Goal: Navigation & Orientation: Find specific page/section

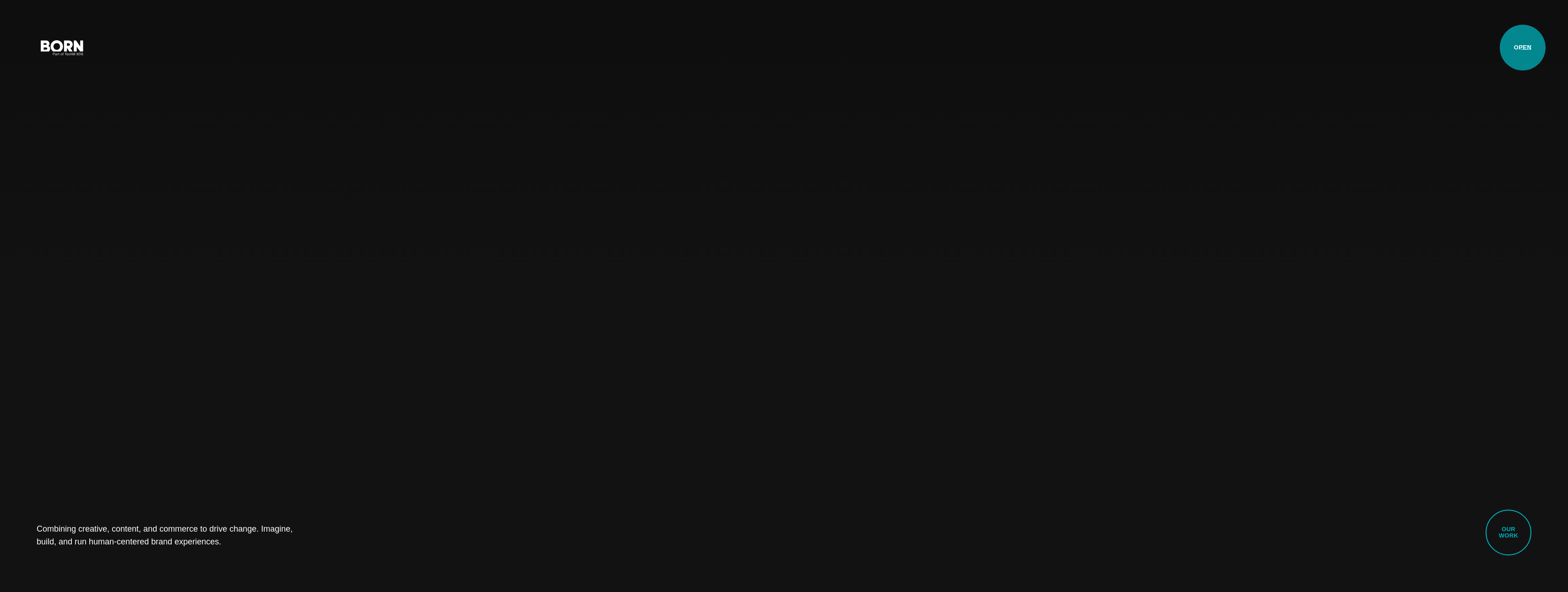
click at [1523, 48] on button "Primary Menu" at bounding box center [1526, 46] width 22 height 19
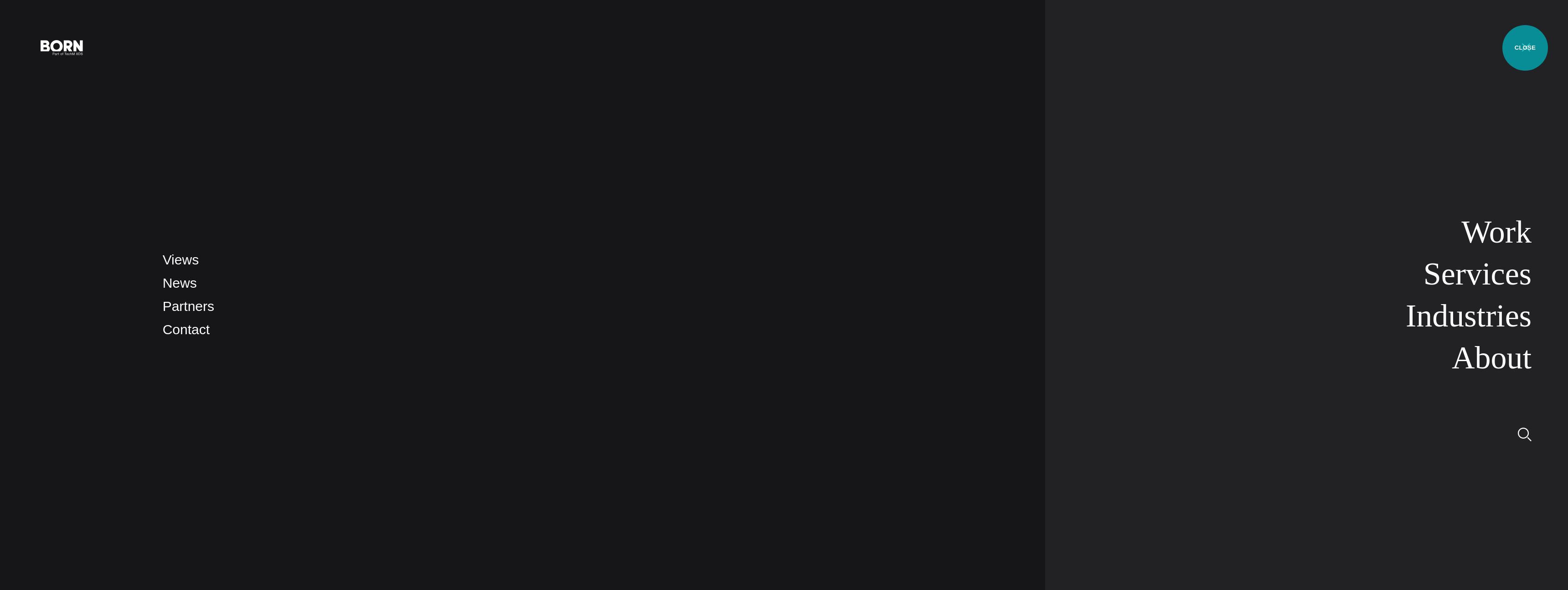
click at [1525, 48] on button "Primary Menu" at bounding box center [1526, 46] width 22 height 19
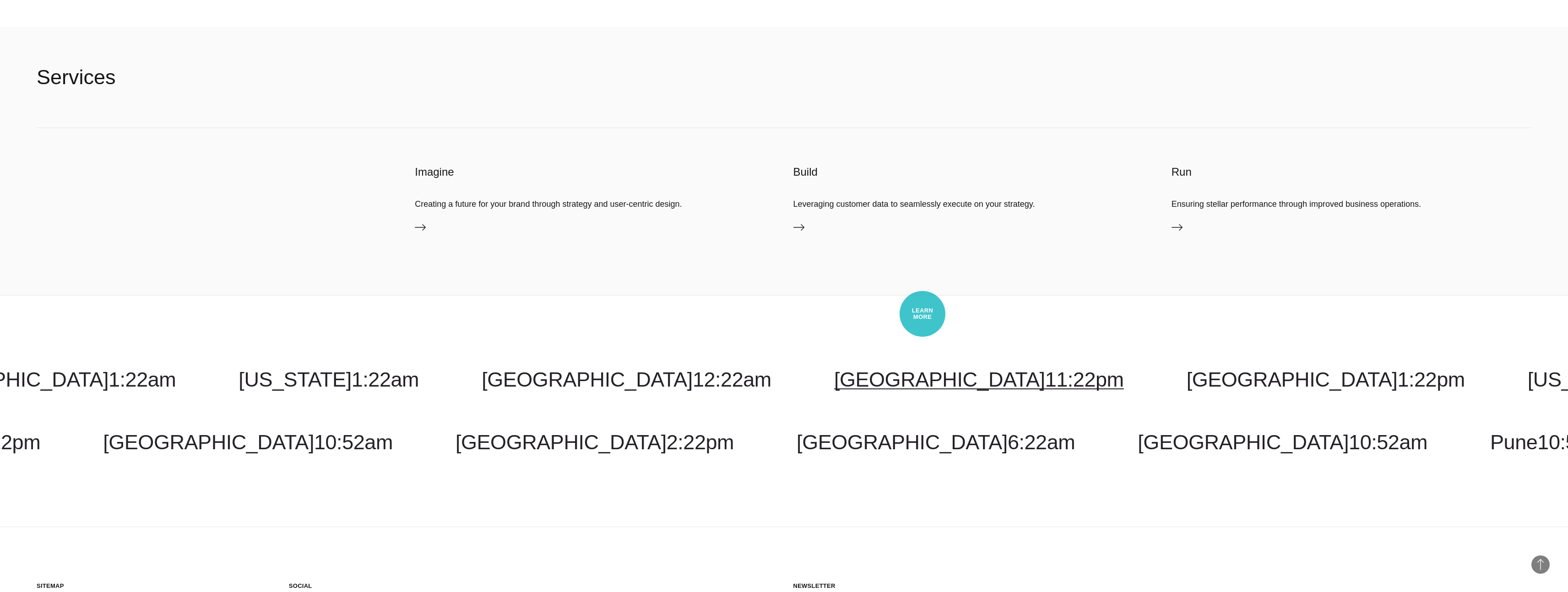
scroll to position [3765, 0]
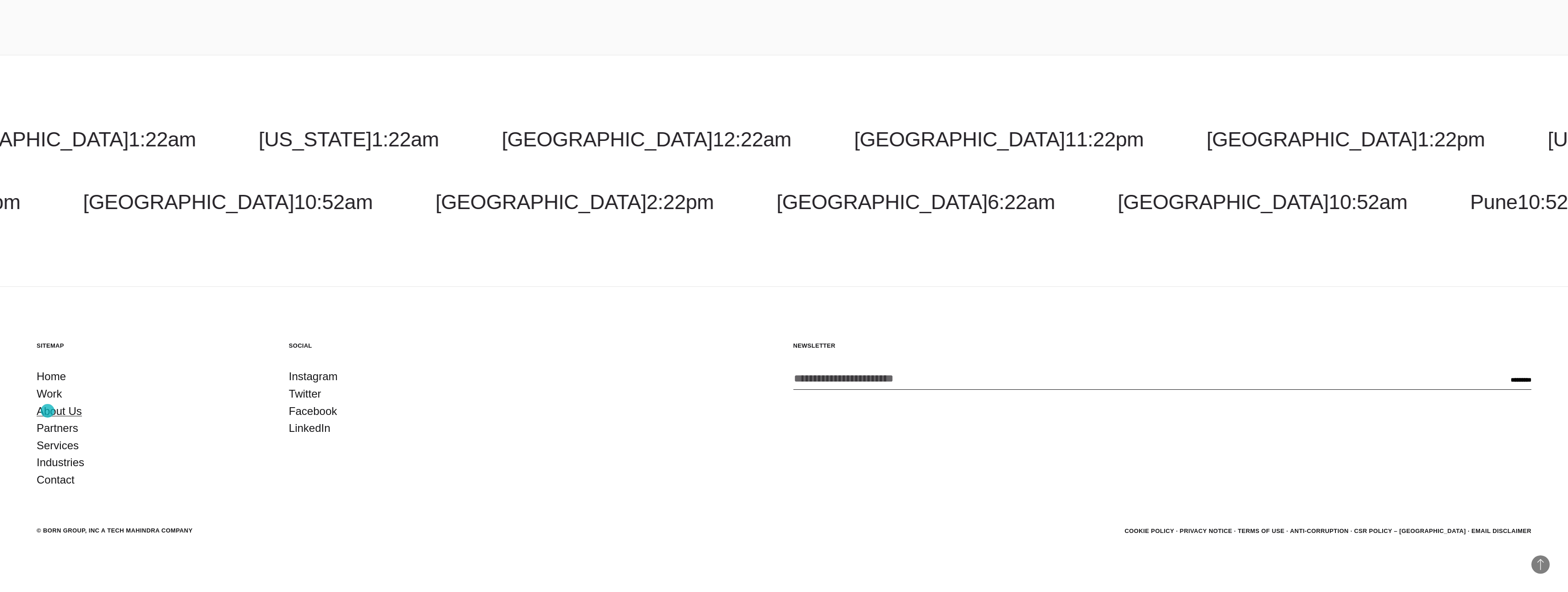
click at [48, 411] on link "About Us" at bounding box center [59, 411] width 45 height 17
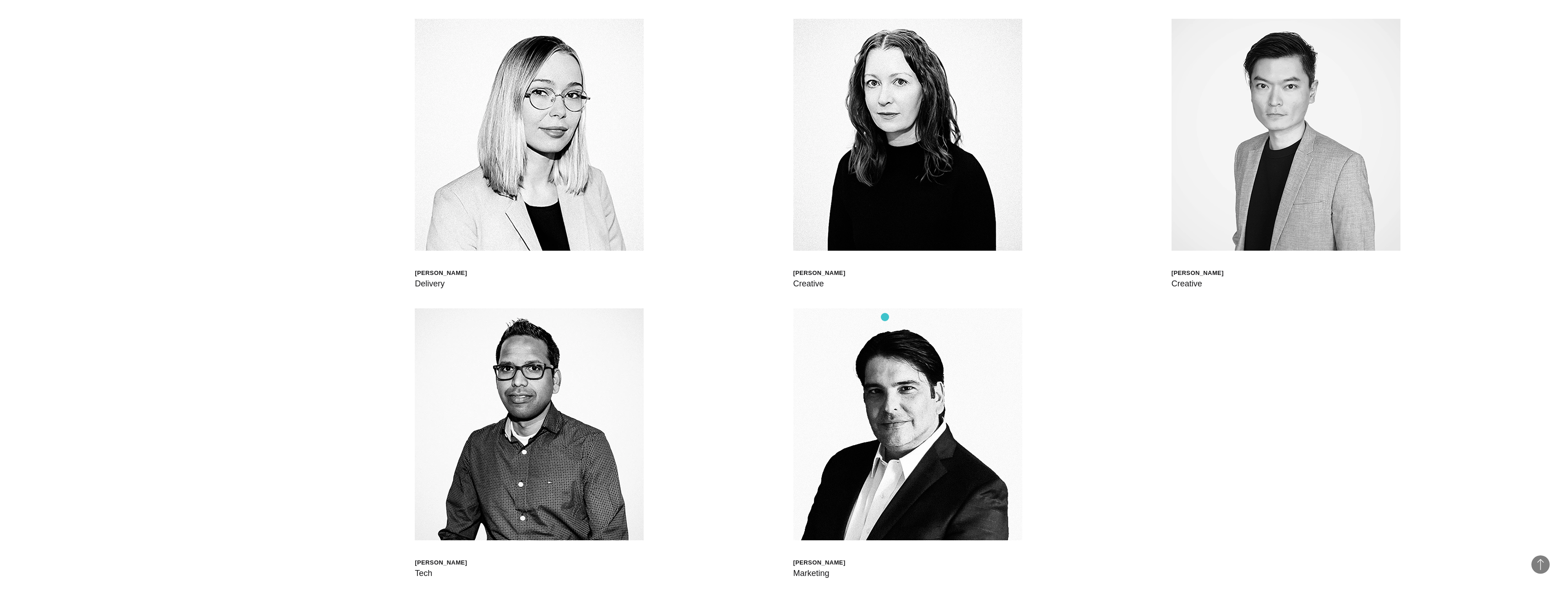
scroll to position [3553, 0]
click at [296, 455] on div "[PERSON_NAME] Global Head of Born XDS [PERSON_NAME] Chief Delivery Officer [PER…" at bounding box center [784, 308] width 1495 height 652
